Goal: Task Accomplishment & Management: Use online tool/utility

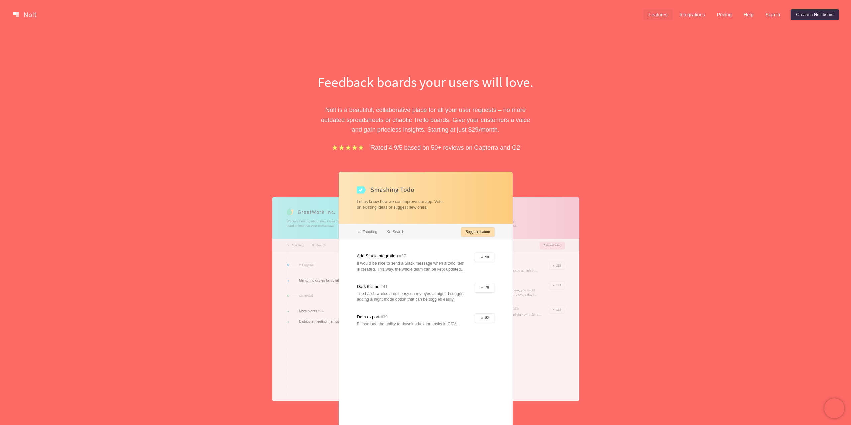
click at [659, 14] on link "Features" at bounding box center [658, 14] width 30 height 11
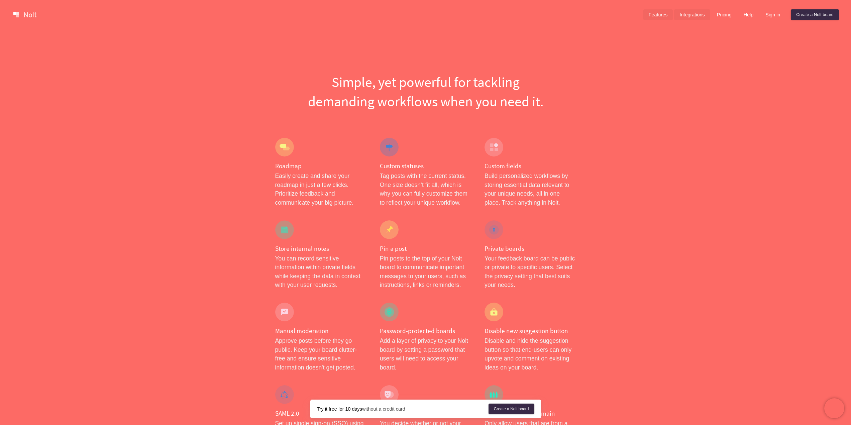
click at [695, 17] on link "Integrations" at bounding box center [692, 14] width 36 height 11
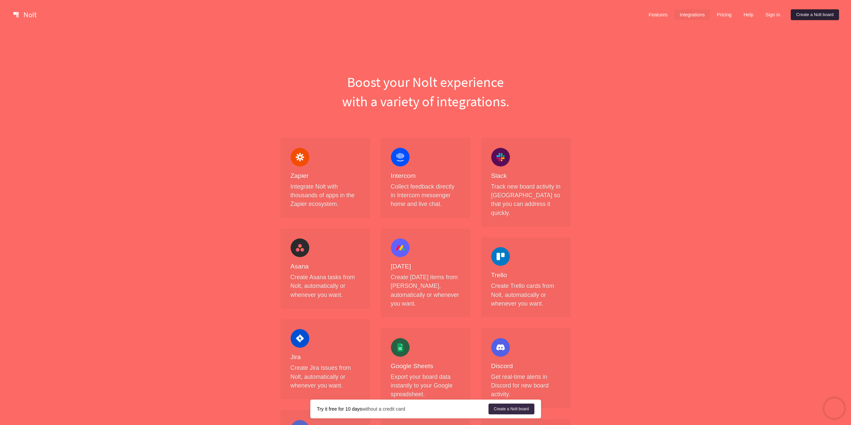
click at [816, 14] on link "Create a Nolt board" at bounding box center [815, 14] width 48 height 11
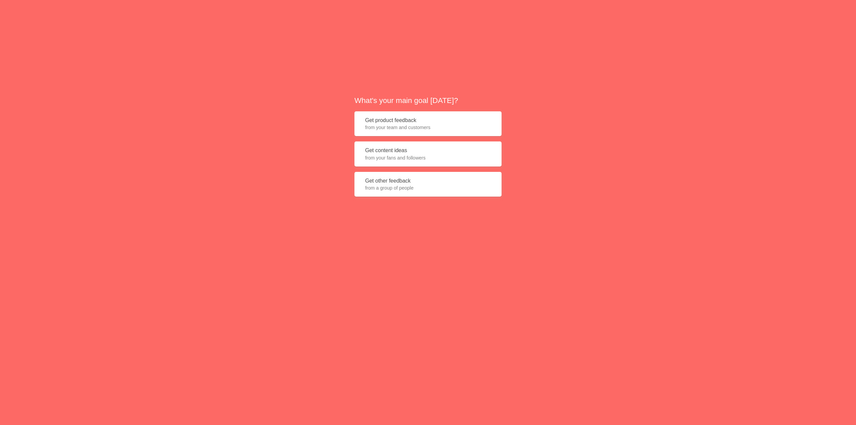
click at [420, 151] on button "Get content ideas from your fans and followers" at bounding box center [427, 153] width 147 height 25
